Goal: Use online tool/utility: Utilize a website feature to perform a specific function

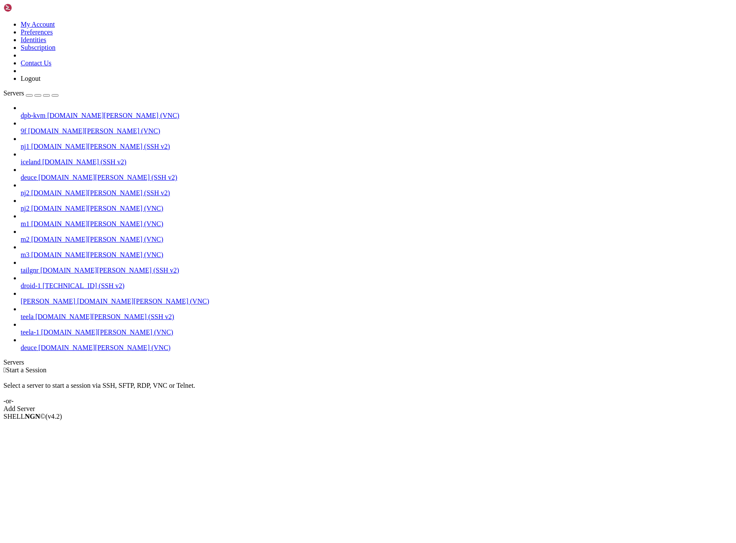
click at [37, 351] on span "deuce" at bounding box center [29, 347] width 16 height 7
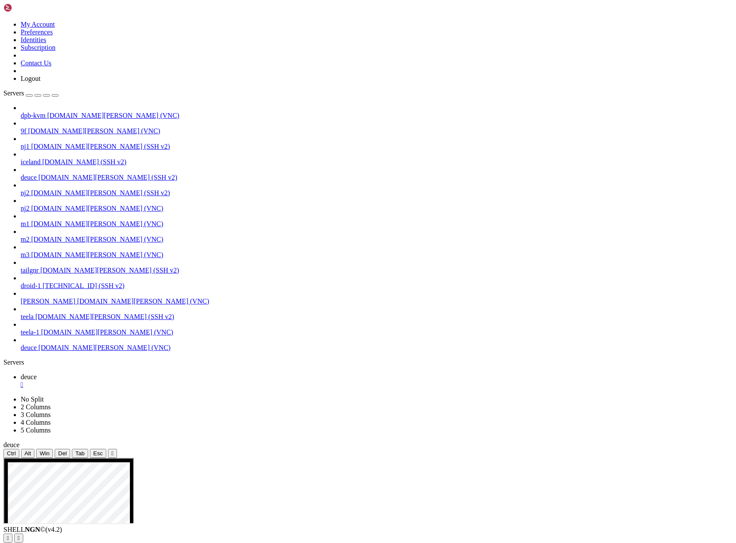
click at [55, 95] on icon "button" at bounding box center [55, 95] width 0 height 0
